Goal: Task Accomplishment & Management: Use online tool/utility

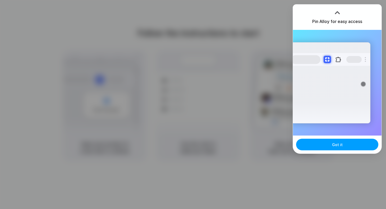
click at [345, 146] on button "Got it" at bounding box center [337, 145] width 82 height 12
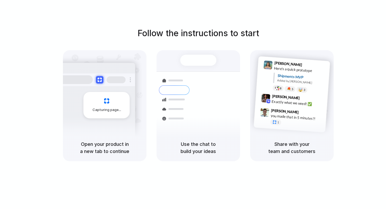
click at [231, 126] on div "Bulk order processing" at bounding box center [229, 128] width 49 height 5
click at [92, 137] on div "Open your product in a new tab to continue" at bounding box center [104, 147] width 83 height 27
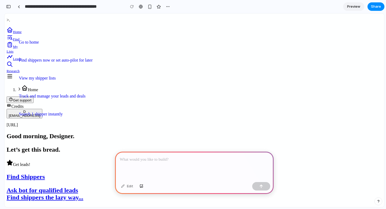
scroll to position [0, 5]
click at [220, 154] on div at bounding box center [194, 166] width 158 height 28
